Goal: Information Seeking & Learning: Understand process/instructions

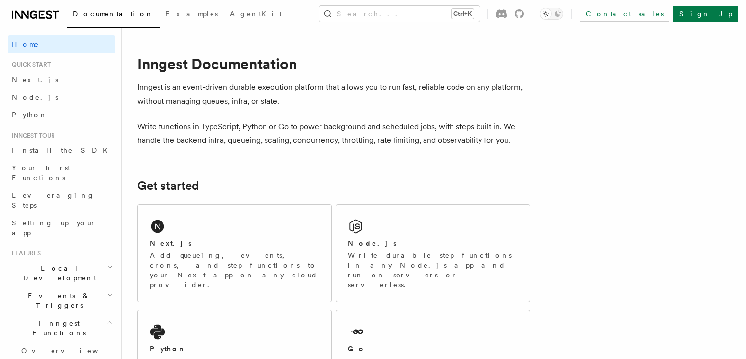
click at [57, 148] on link "Install the SDK" at bounding box center [61, 150] width 107 height 18
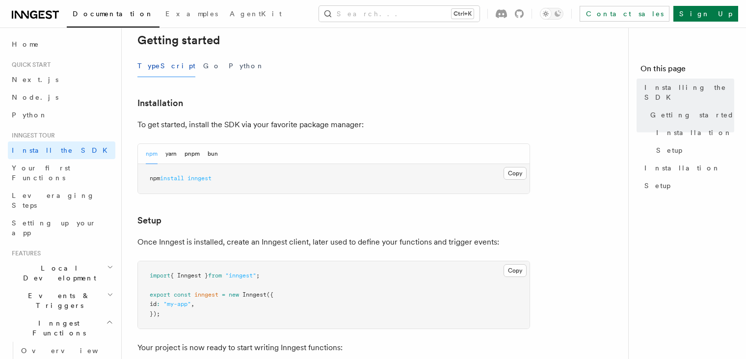
scroll to position [245, 0]
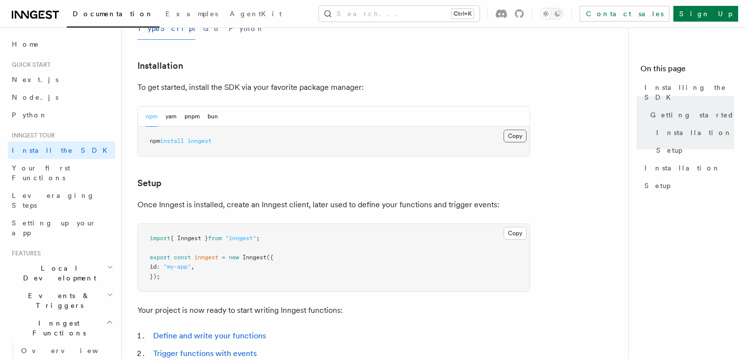
click at [522, 138] on button "Copy Copied" at bounding box center [514, 136] width 23 height 13
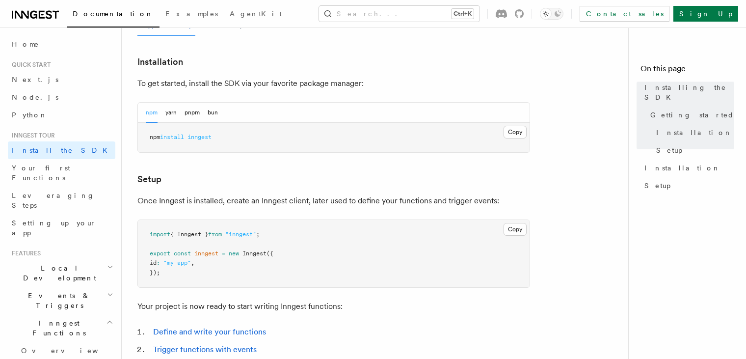
scroll to position [260, 0]
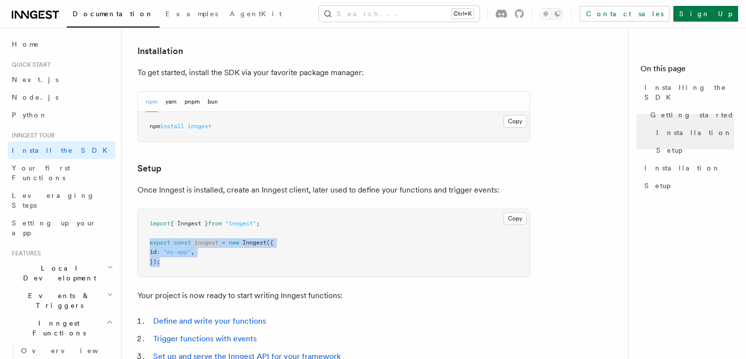
copy code "export const inngest = new Inngest ({ id : "my-app" , });"
drag, startPoint x: 149, startPoint y: 238, endPoint x: 183, endPoint y: 262, distance: 42.3
click at [183, 262] on pre "import { Inngest } from "inngest" ; export const inngest = new Inngest ({ id : …" at bounding box center [334, 243] width 392 height 68
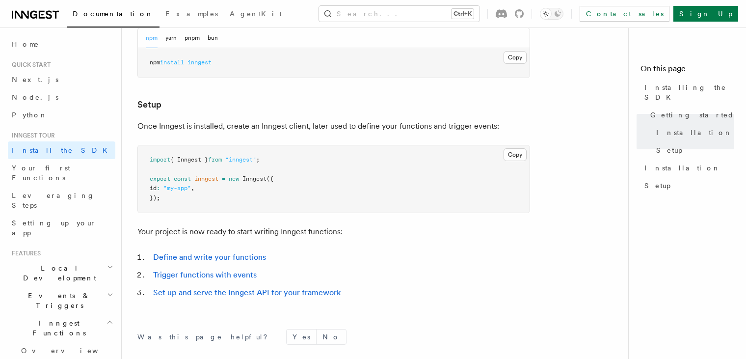
scroll to position [456, 0]
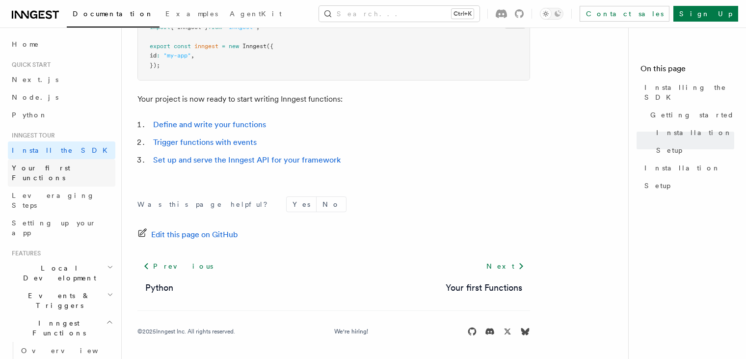
click at [75, 171] on link "Your first Functions" at bounding box center [61, 172] width 107 height 27
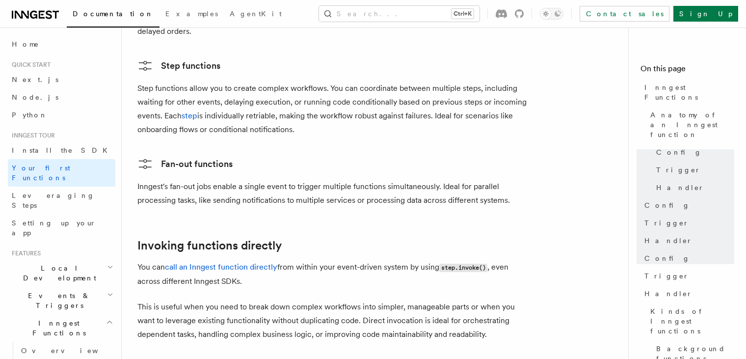
scroll to position [1815, 0]
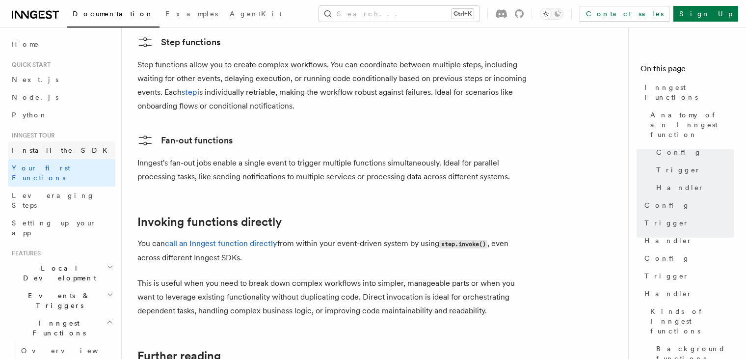
click at [46, 141] on link "Install the SDK" at bounding box center [61, 150] width 107 height 18
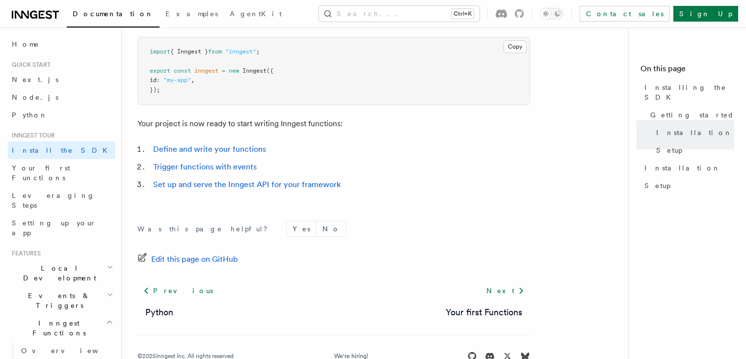
scroll to position [456, 0]
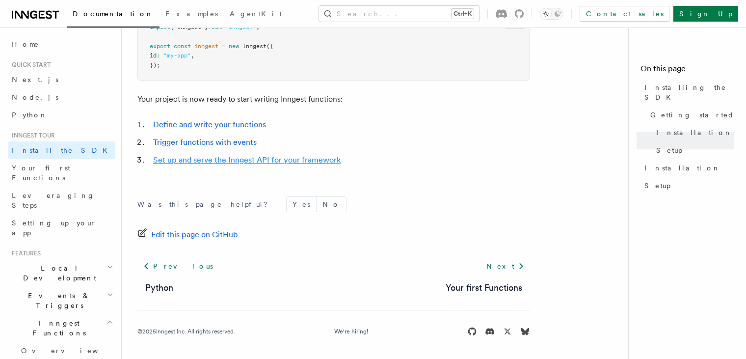
click at [320, 157] on link "Set up and serve the Inngest API for your framework" at bounding box center [246, 159] width 187 height 9
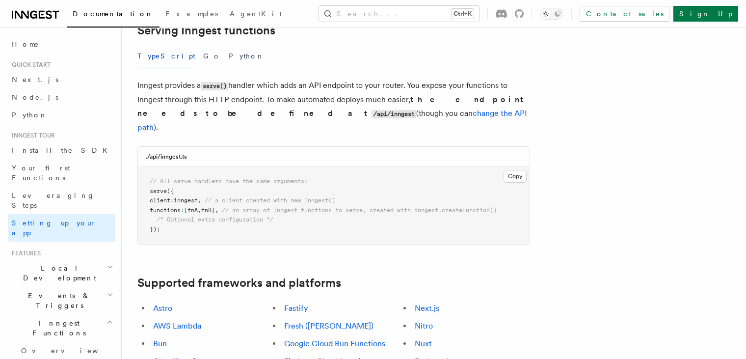
scroll to position [245, 0]
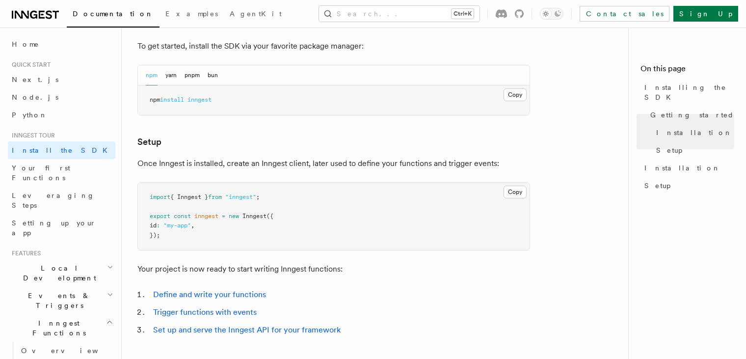
scroll to position [260, 0]
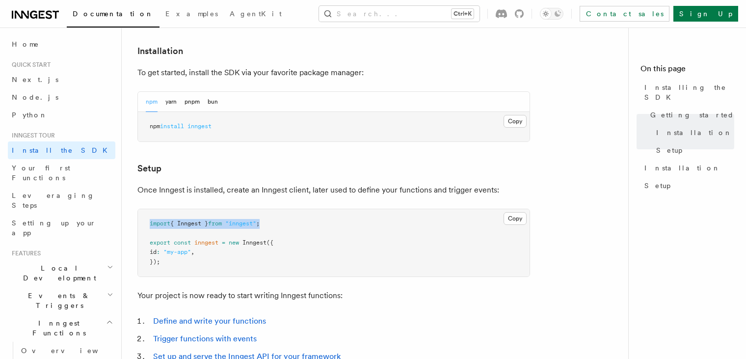
copy span "import { Inngest } from "inngest" ;"
drag, startPoint x: 273, startPoint y: 220, endPoint x: 143, endPoint y: 217, distance: 130.0
click at [143, 217] on pre "import { Inngest } from "inngest" ; export const inngest = new Inngest ({ id : …" at bounding box center [334, 243] width 392 height 68
click at [62, 94] on link "Node.js" at bounding box center [61, 97] width 107 height 18
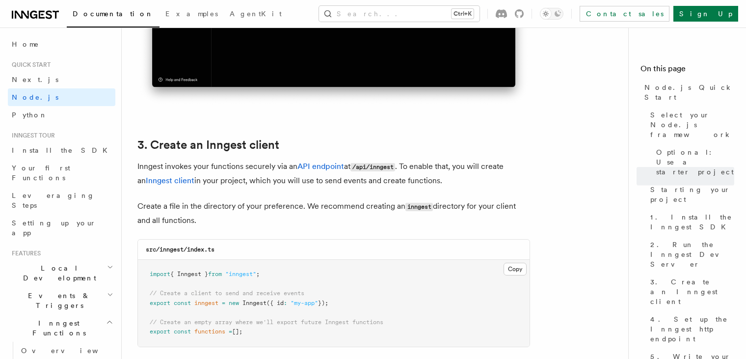
scroll to position [1177, 0]
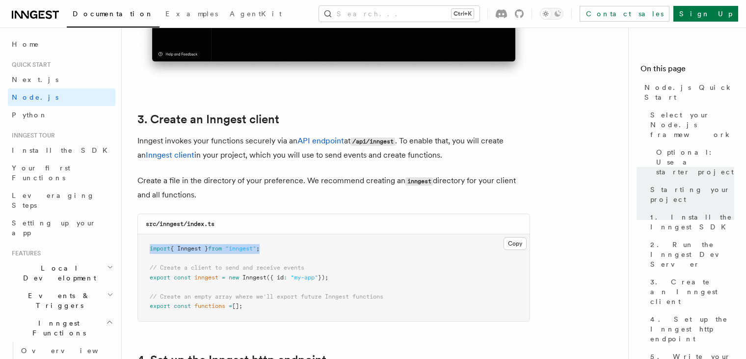
copy span "import { Inngest } from "inngest" ;"
drag, startPoint x: 271, startPoint y: 247, endPoint x: 145, endPoint y: 245, distance: 125.6
click at [144, 245] on pre "import { Inngest } from "inngest" ; // Create a client to send and receive even…" at bounding box center [334, 277] width 392 height 87
click at [145, 245] on pre "import { Inngest } from "inngest" ; // Create a client to send and receive even…" at bounding box center [334, 277] width 392 height 87
click at [256, 251] on span ""inngest"" at bounding box center [240, 248] width 31 height 7
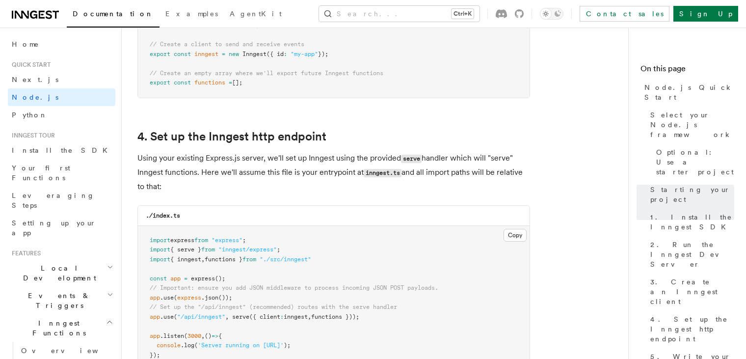
scroll to position [1472, 0]
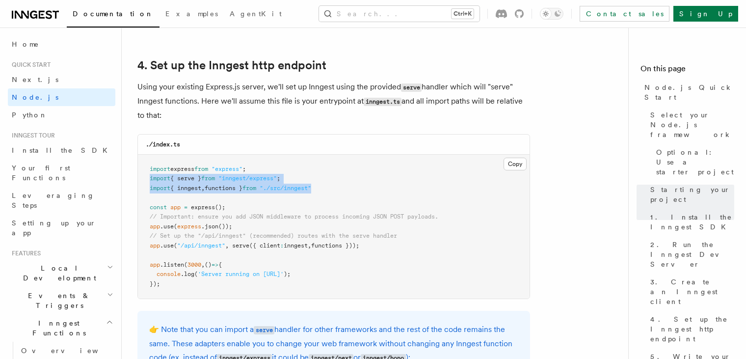
copy code "import { serve } from "inngest/express" ; import { inngest , functions } from "…"
drag, startPoint x: 333, startPoint y: 189, endPoint x: 144, endPoint y: 180, distance: 189.1
click at [144, 180] on pre "import express from "express" ; import { serve } from "inngest/express" ; impor…" at bounding box center [334, 227] width 392 height 144
click at [144, 179] on pre "import express from "express" ; import { serve } from "inngest/express" ; impor…" at bounding box center [334, 227] width 392 height 144
click at [282, 253] on pre "import express from "express" ; import { serve } from "inngest/express" ; impor…" at bounding box center [334, 227] width 392 height 144
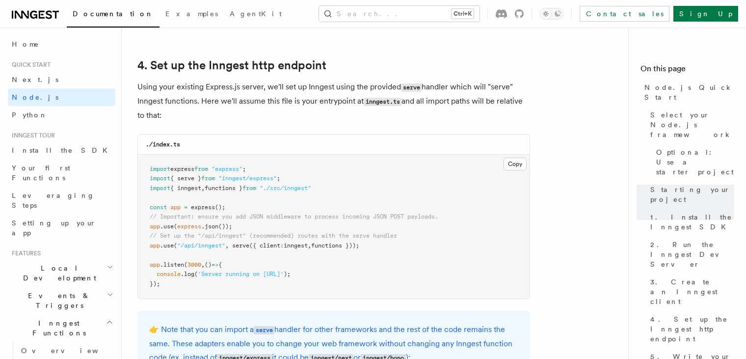
drag, startPoint x: 383, startPoint y: 245, endPoint x: 158, endPoint y: 251, distance: 224.3
click at [158, 251] on pre "import express from "express" ; import { serve } from "inngest/express" ; impor…" at bounding box center [334, 227] width 392 height 144
click at [158, 250] on pre "import express from "express" ; import { serve } from "inngest/express" ; impor…" at bounding box center [334, 227] width 392 height 144
click at [302, 228] on pre "import express from "express" ; import { serve } from "inngest/express" ; impor…" at bounding box center [334, 227] width 392 height 144
copy span "app .use ( "/api/inngest" , serve ({ client : inngest , functions }));"
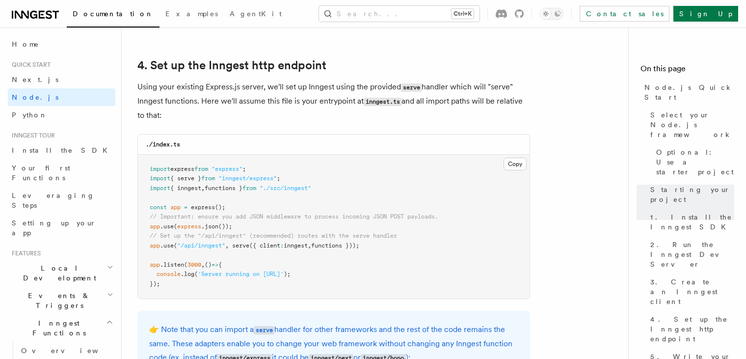
drag, startPoint x: 372, startPoint y: 247, endPoint x: 184, endPoint y: 235, distance: 187.8
click at [150, 246] on pre "import express from "express" ; import { serve } from "inngest/express" ; impor…" at bounding box center [334, 227] width 392 height 144
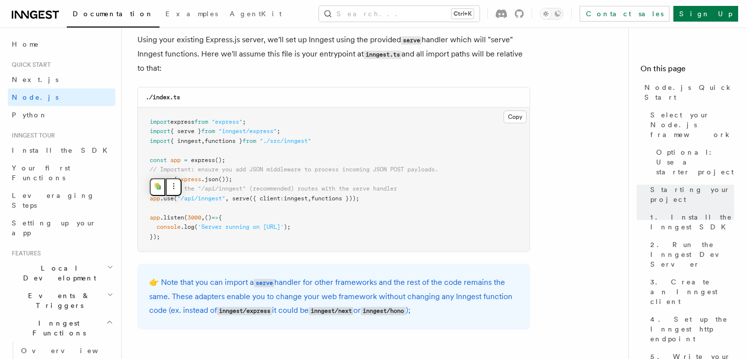
scroll to position [1521, 0]
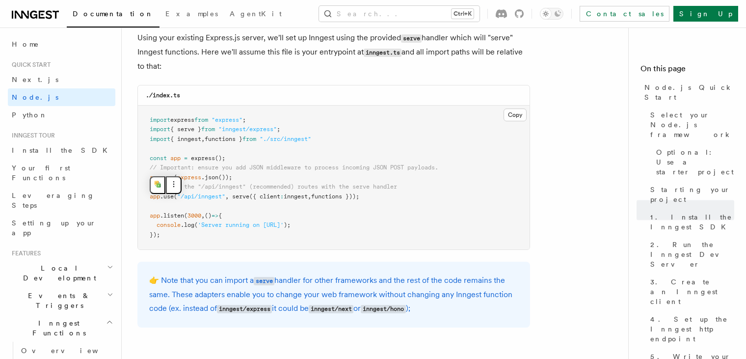
click at [376, 182] on pre "import express from "express" ; import { serve } from "inngest/express" ; impor…" at bounding box center [334, 177] width 392 height 144
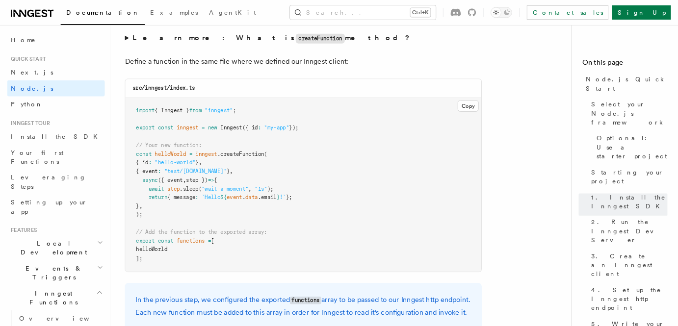
scroll to position [1962, 0]
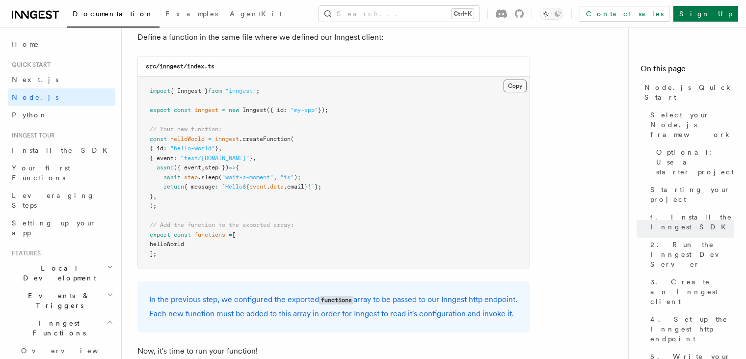
click at [520, 92] on button "Copy Copied" at bounding box center [514, 85] width 23 height 13
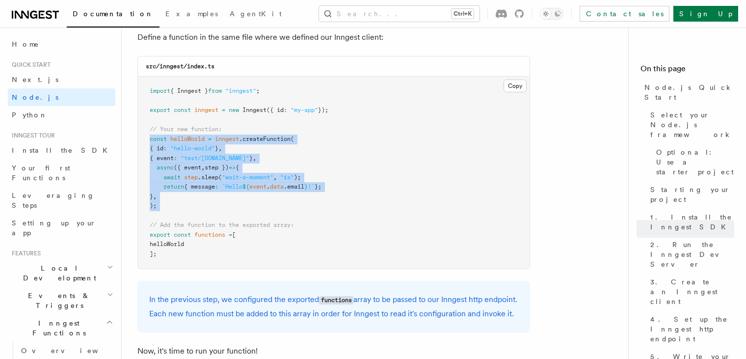
copy code "const helloWorld = inngest .createFunction ( { id : "hello-world" } , { event :…"
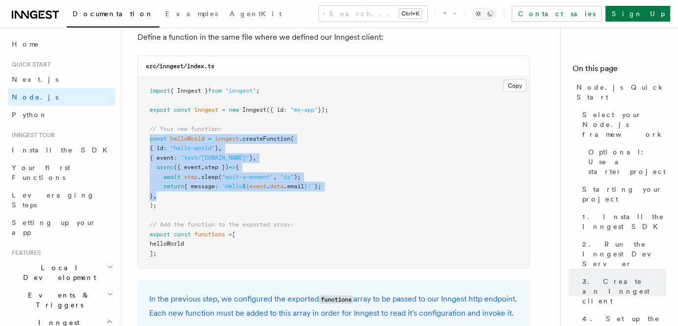
copy code "const helloWorld = inngest .createFunction ( { id : "hello-world" } , { event :…"
drag, startPoint x: 151, startPoint y: 138, endPoint x: 167, endPoint y: 197, distance: 61.5
click at [167, 197] on pre "import { Inngest } from "inngest" ; export const inngest = new Inngest ({ id : …" at bounding box center [334, 173] width 392 height 192
copy code "const helloWorld = inngest .createFunction ( { id : "hello-world" } , { event :…"
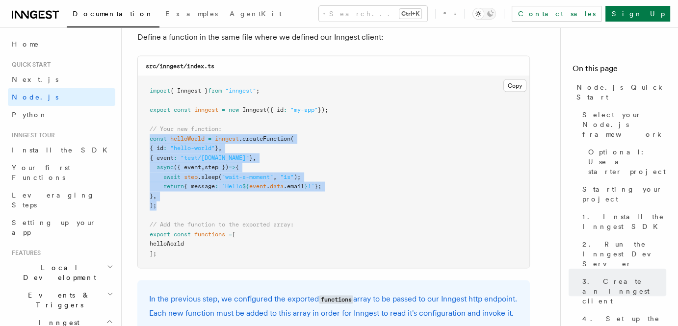
drag, startPoint x: 151, startPoint y: 142, endPoint x: 177, endPoint y: 209, distance: 72.2
click at [177, 209] on pre "import { Inngest } from "inngest" ; export const inngest = new Inngest ({ id : …" at bounding box center [334, 173] width 392 height 192
click at [415, 192] on pre "import { Inngest } from "inngest" ; export const inngest = new Inngest ({ id : …" at bounding box center [334, 173] width 392 height 192
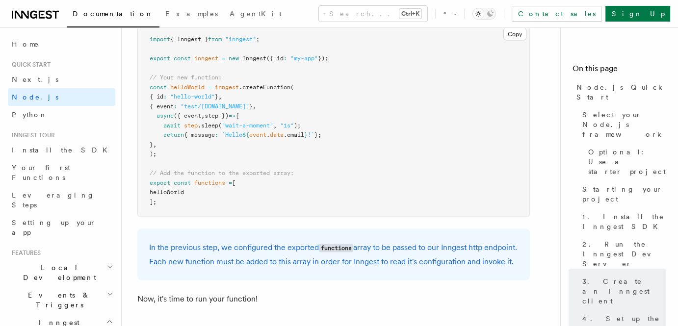
scroll to position [2007, 0]
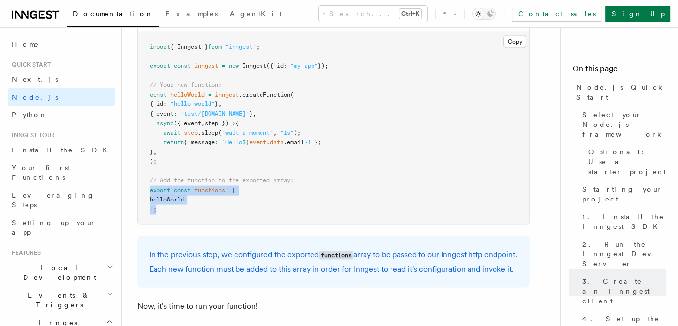
copy code "export const functions = [ helloWorld ];"
drag, startPoint x: 148, startPoint y: 191, endPoint x: 164, endPoint y: 215, distance: 29.0
click at [164, 215] on pre "import { Inngest } from "inngest" ; export const inngest = new Inngest ({ id : …" at bounding box center [334, 128] width 392 height 192
drag, startPoint x: 164, startPoint y: 215, endPoint x: 173, endPoint y: 209, distance: 10.9
click at [164, 215] on pre "import { Inngest } from "inngest" ; export const inngest = new Inngest ({ id : …" at bounding box center [334, 128] width 392 height 192
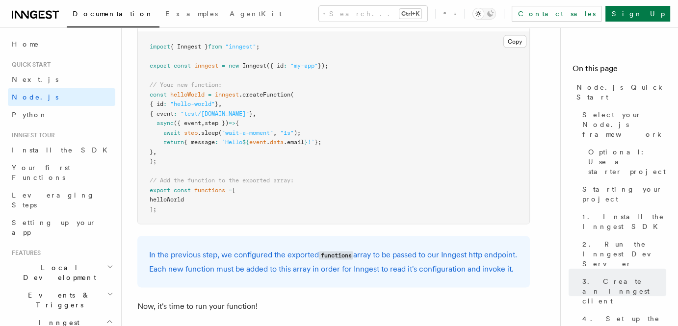
click at [350, 157] on pre "import { Inngest } from "inngest" ; export const inngest = new Inngest ({ id : …" at bounding box center [334, 128] width 392 height 192
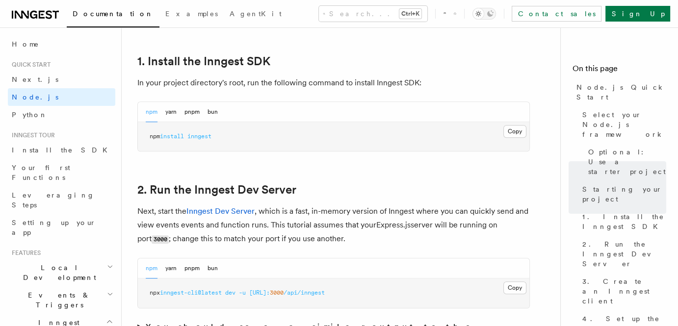
scroll to position [491, 0]
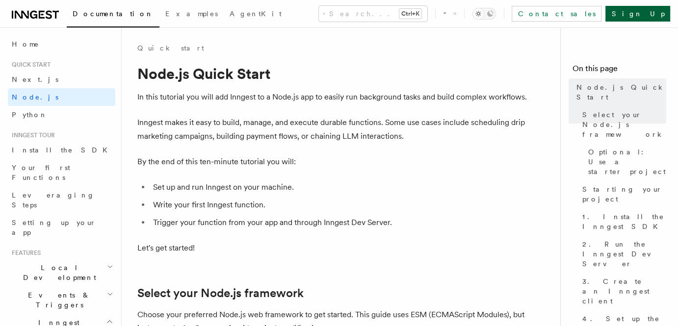
click at [646, 17] on link "Sign Up" at bounding box center [637, 14] width 65 height 16
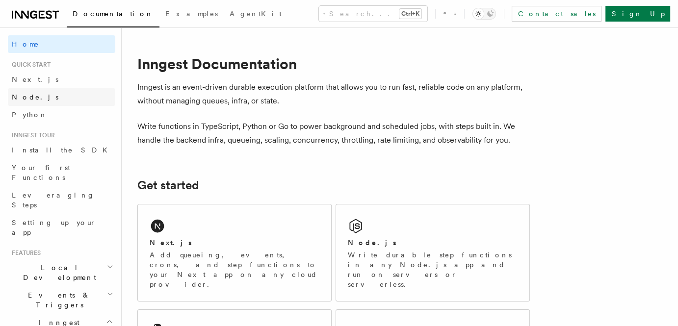
click at [56, 104] on link "Node.js" at bounding box center [61, 97] width 107 height 18
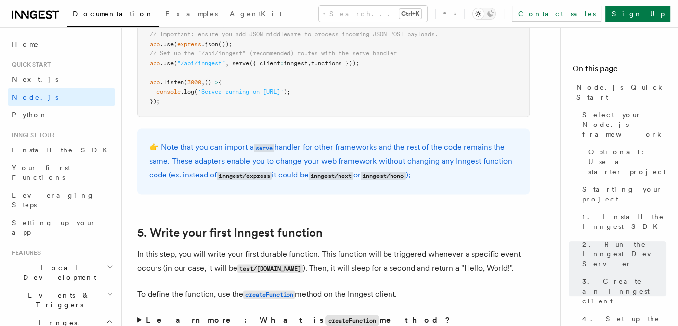
scroll to position [1650, 0]
